Goal: Task Accomplishment & Management: Manage account settings

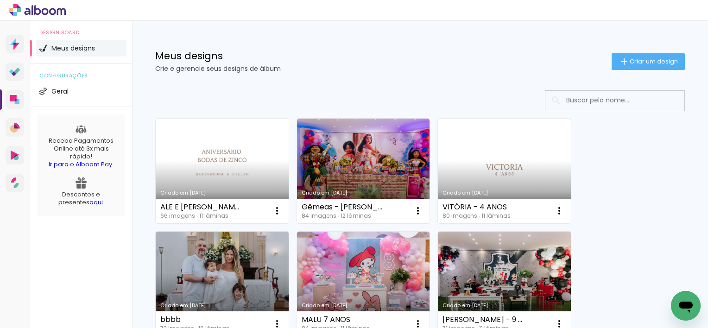
scroll to position [46, 0]
